Goal: Information Seeking & Learning: Find specific page/section

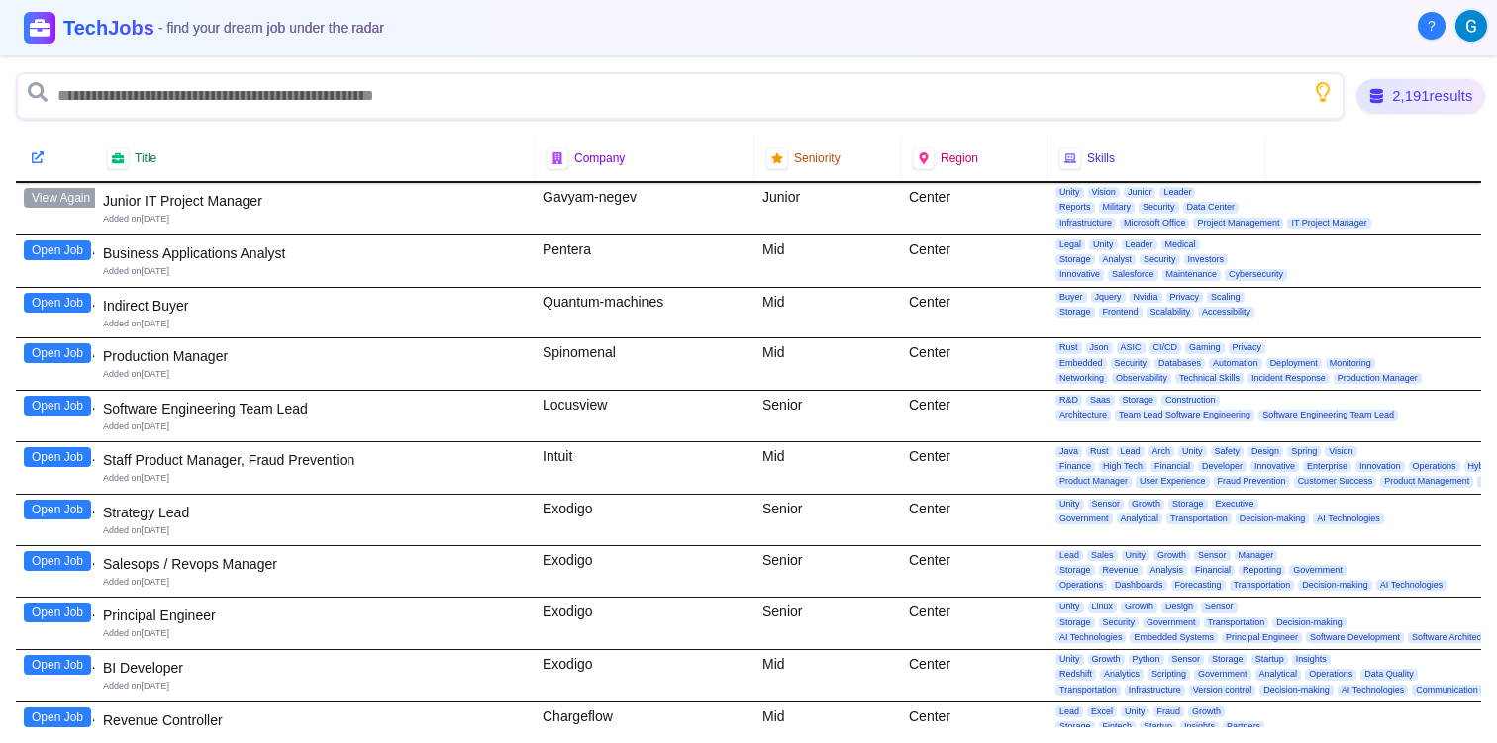
click at [1447, 99] on div "2,191 results" at bounding box center [1420, 96] width 129 height 34
click at [598, 170] on div "Company" at bounding box center [645, 159] width 220 height 46
click at [800, 153] on span "Seniority" at bounding box center [817, 158] width 47 height 16
click at [1104, 164] on span "Skills" at bounding box center [1101, 158] width 28 height 16
click at [1096, 65] on div "2,191 results Title Company Seniority Region Skills View Again Junior IT Projec…" at bounding box center [748, 399] width 1497 height 687
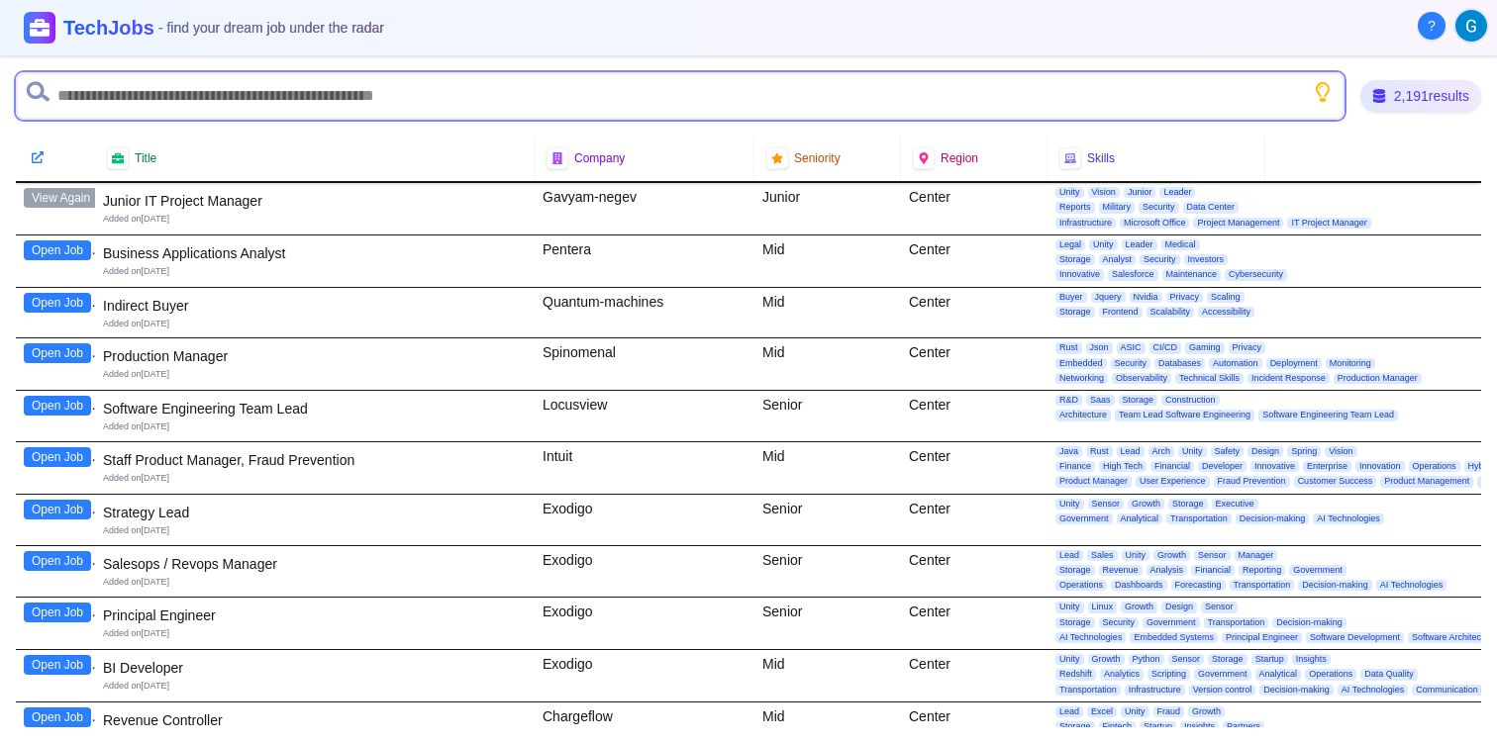
click at [1025, 96] on input "text" at bounding box center [680, 96] width 1328 height 48
type input "*******"
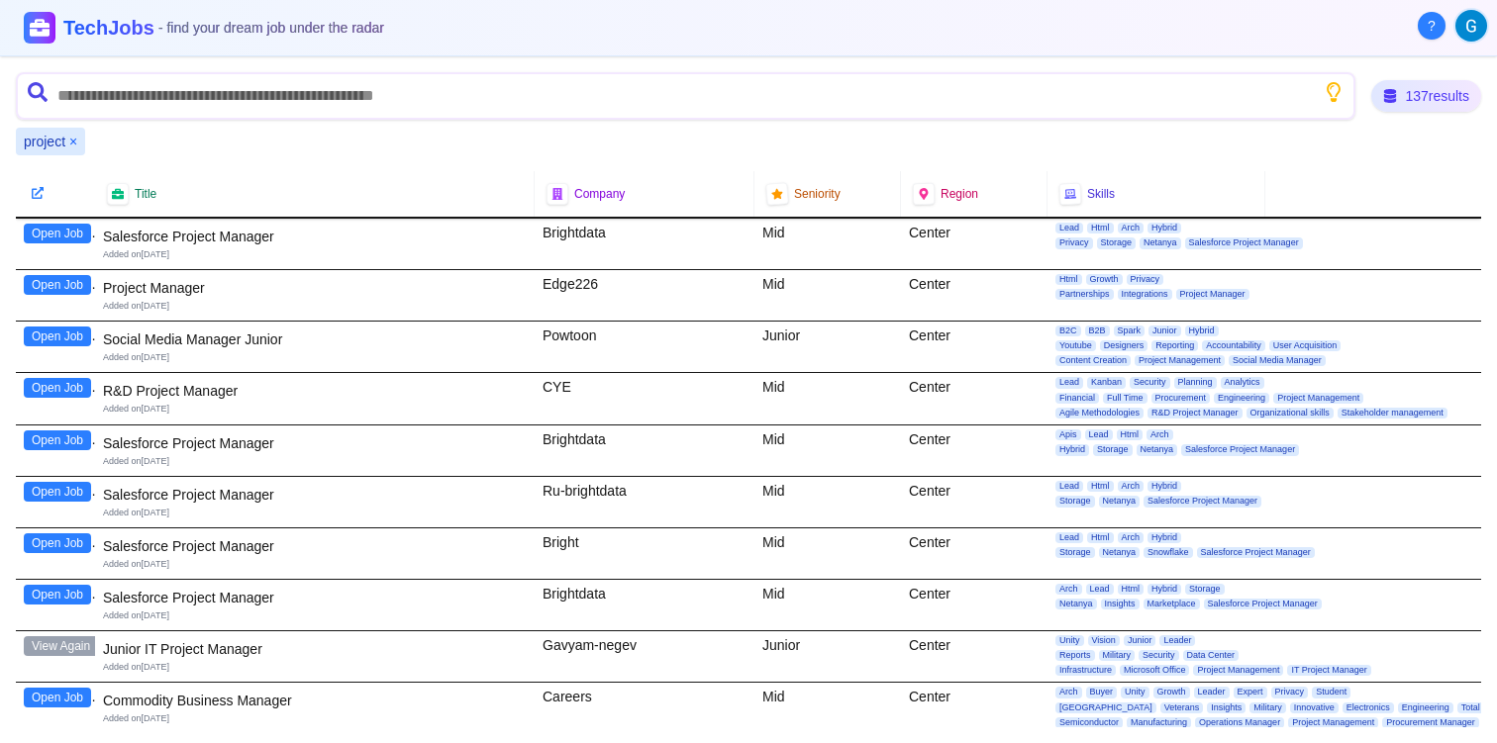
click at [49, 334] on button "Open Job" at bounding box center [57, 337] width 67 height 20
click at [69, 142] on button "×" at bounding box center [73, 142] width 8 height 20
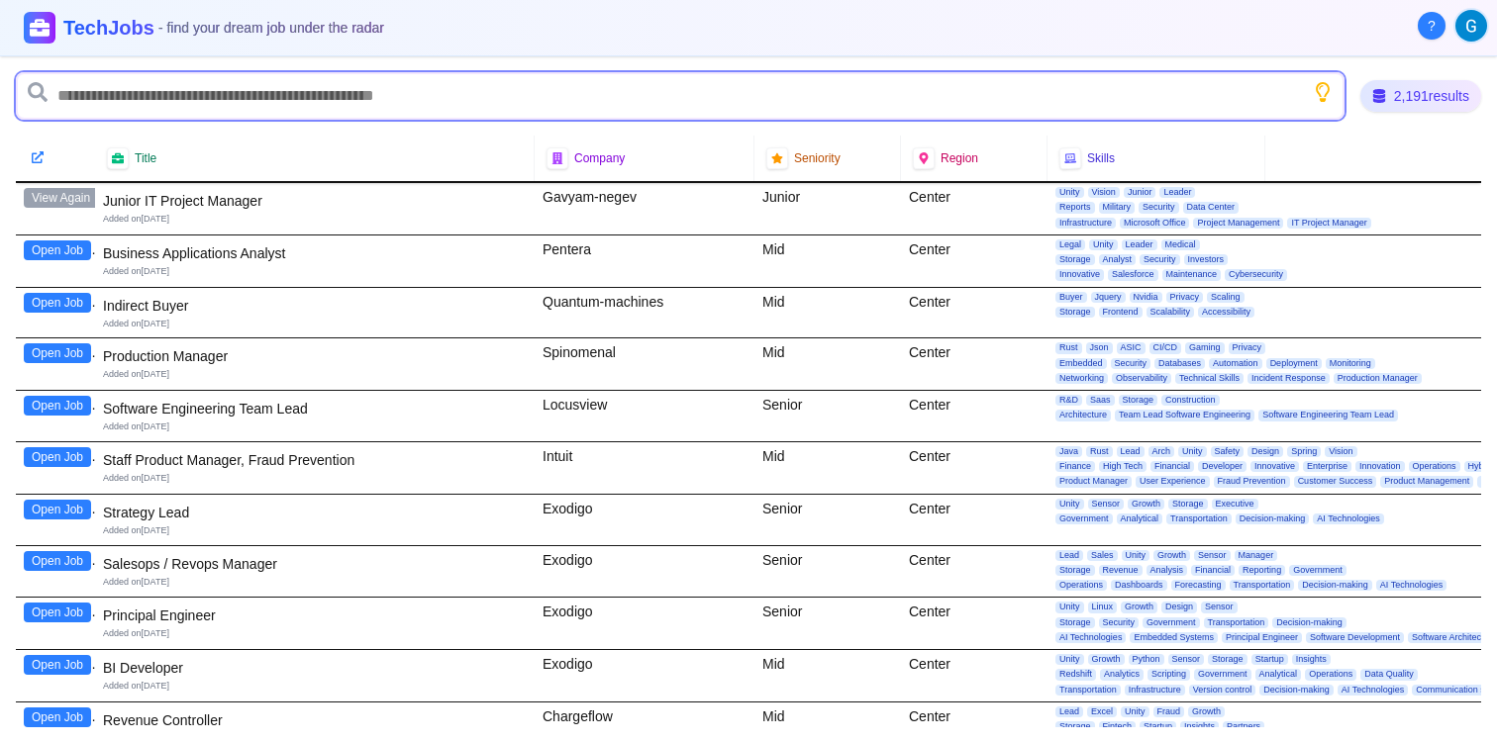
click at [112, 100] on input "text" at bounding box center [680, 96] width 1328 height 48
type input "****"
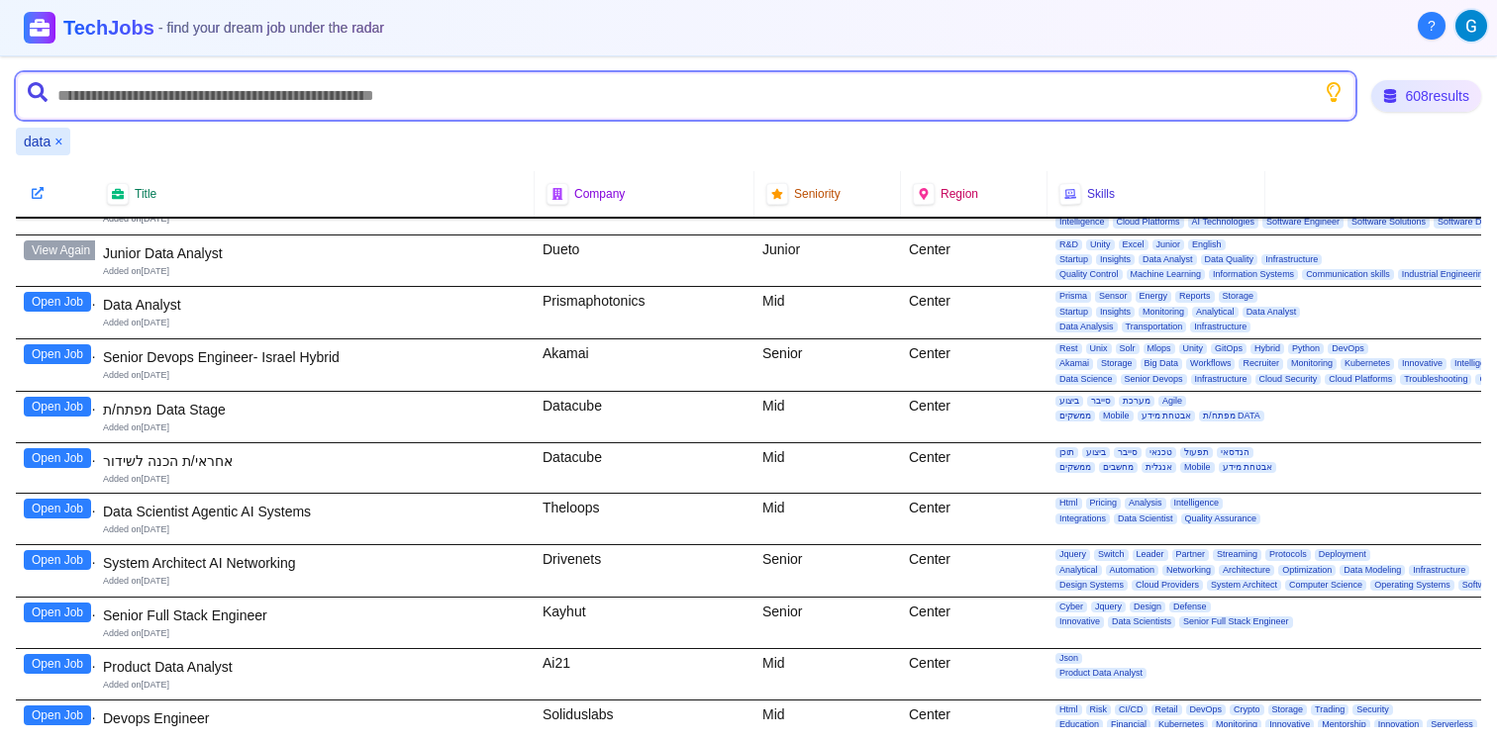
scroll to position [3410, 0]
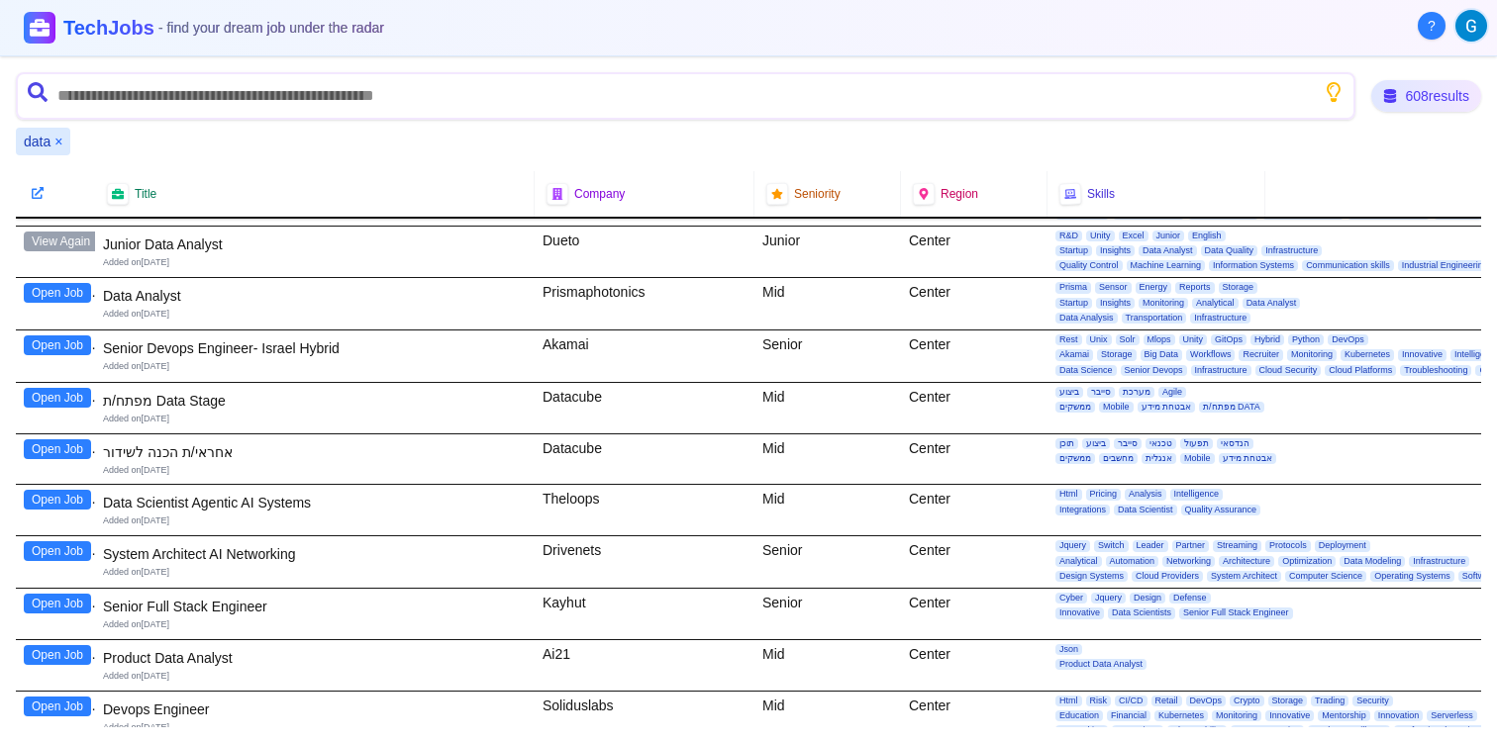
click at [55, 142] on button "×" at bounding box center [58, 142] width 8 height 20
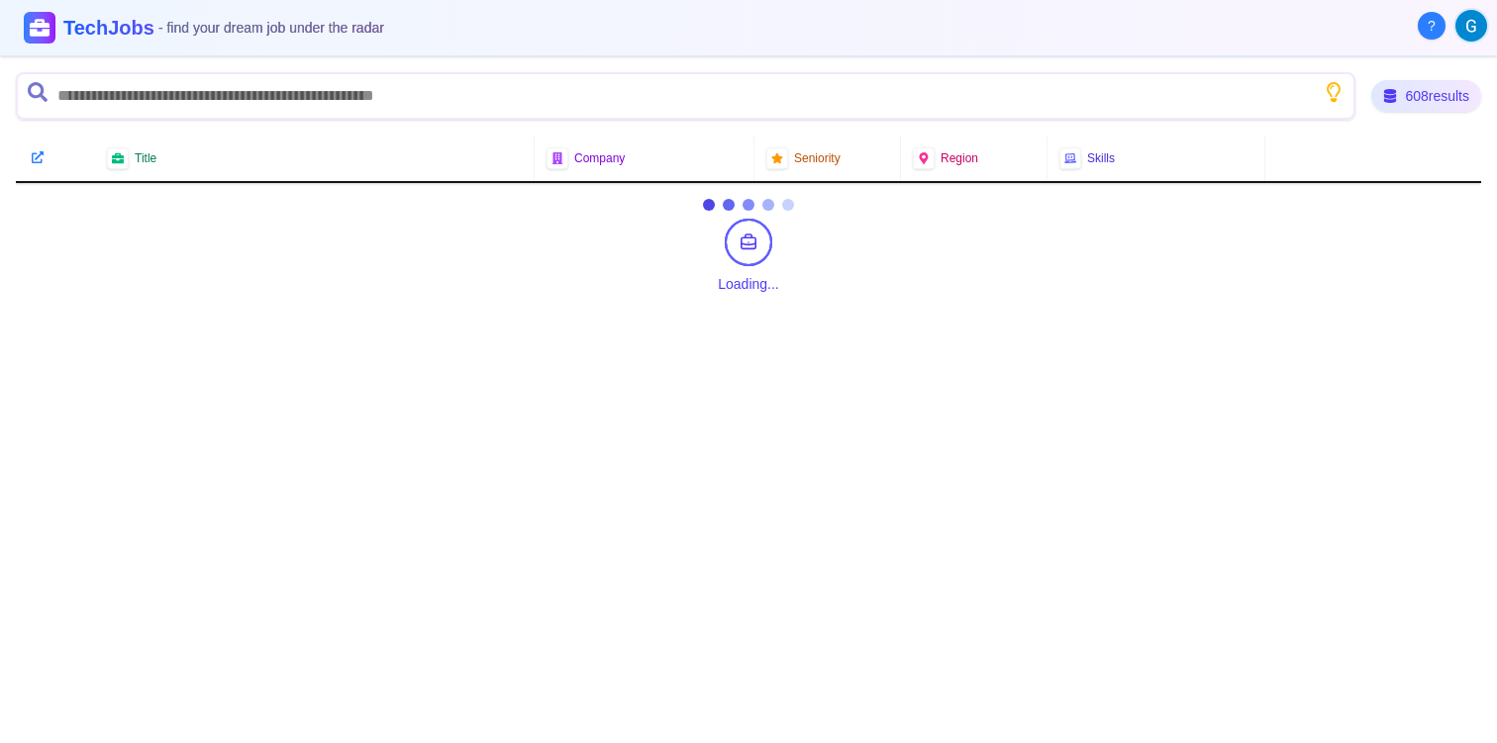
scroll to position [0, 0]
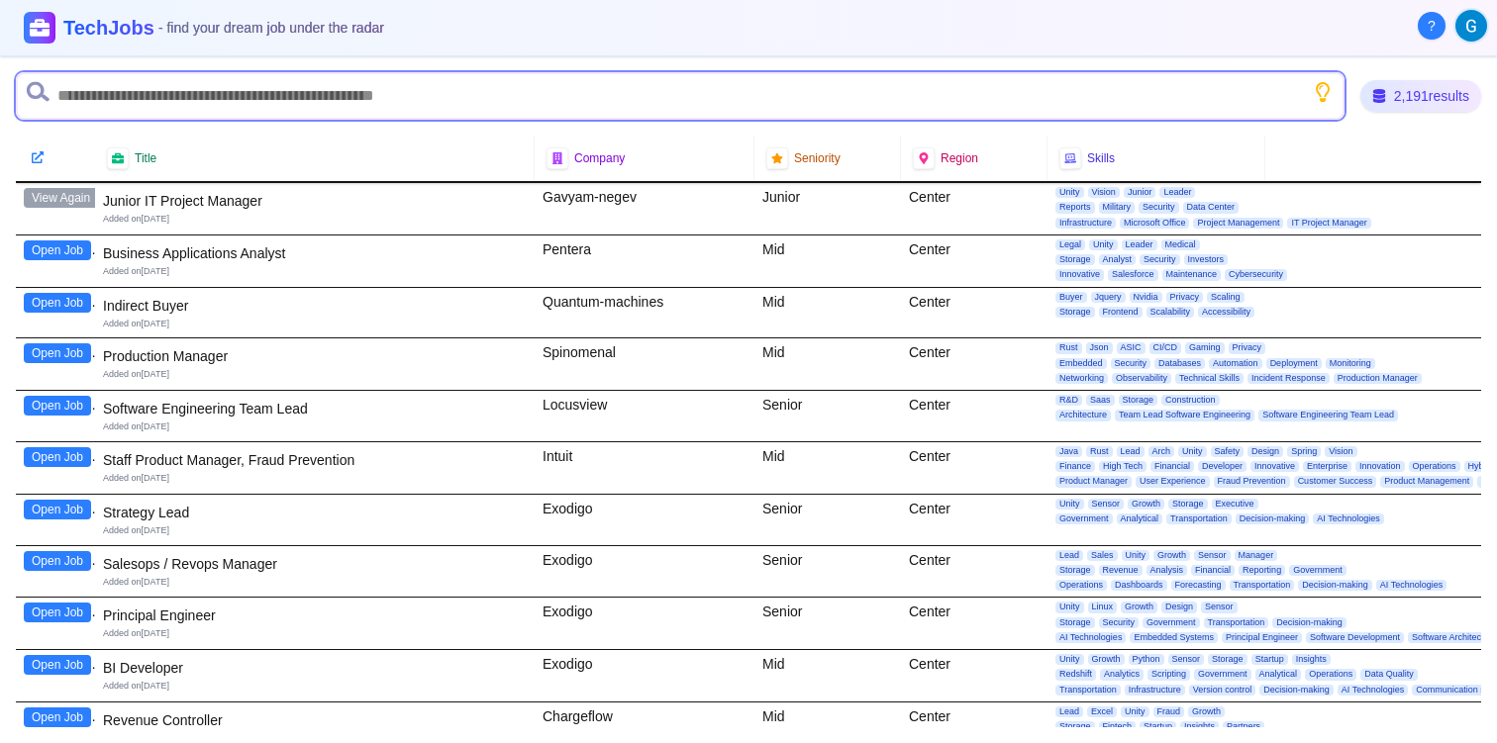
click at [115, 111] on input "text" at bounding box center [680, 96] width 1328 height 48
type input "*******"
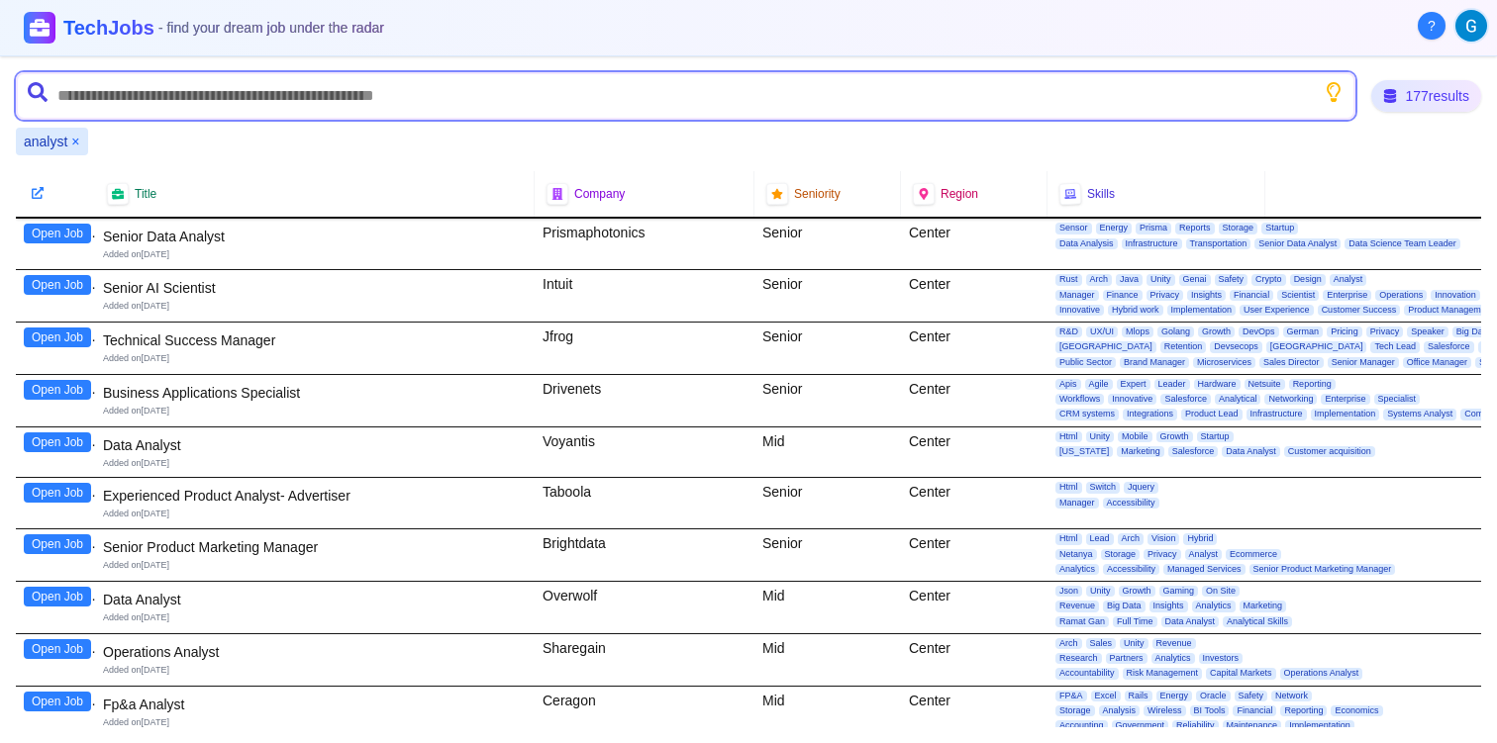
scroll to position [1562, 0]
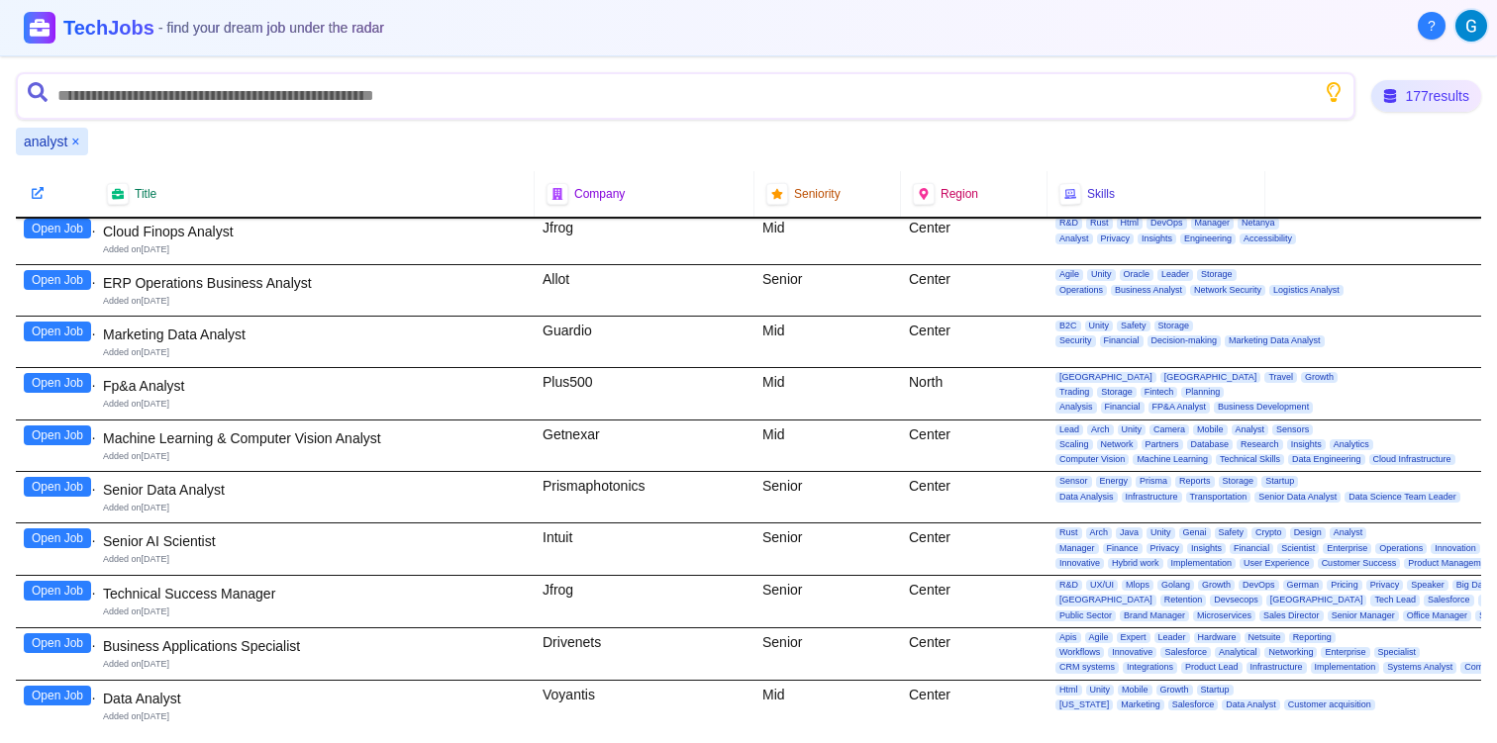
click at [80, 135] on div "analyst ×" at bounding box center [52, 142] width 72 height 28
click at [77, 144] on button "×" at bounding box center [75, 142] width 8 height 20
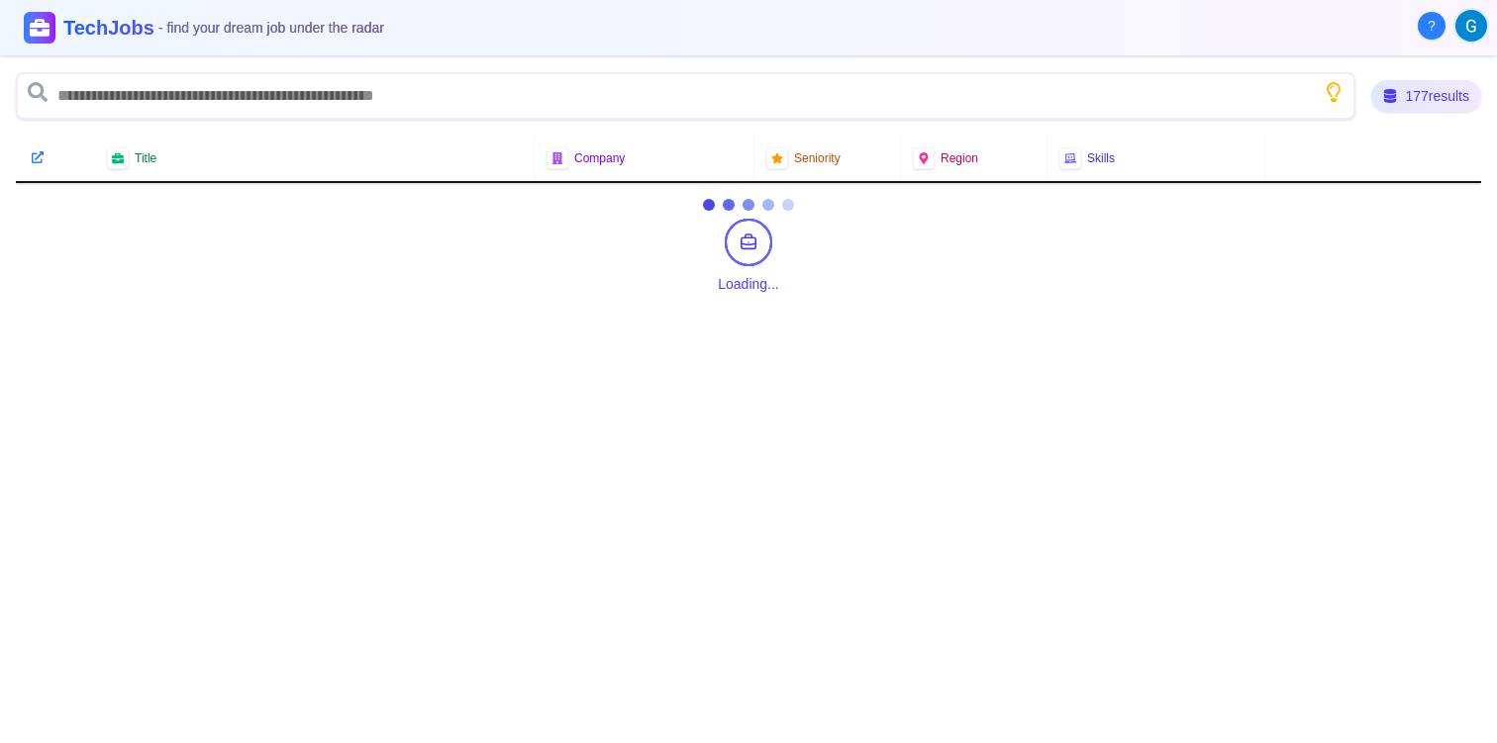
scroll to position [0, 0]
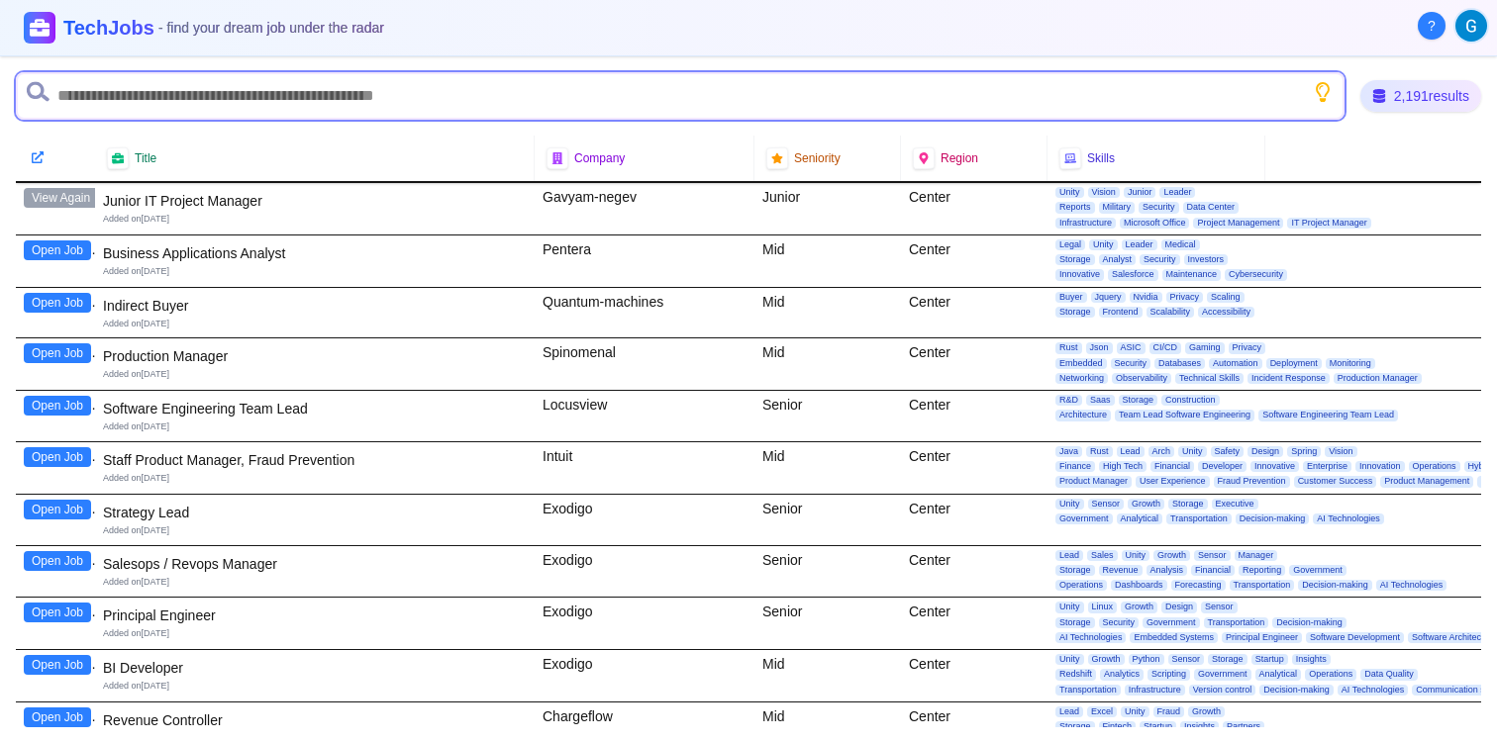
click at [95, 108] on input "text" at bounding box center [680, 96] width 1328 height 48
type input "**"
type input "*"
